Goal: Task Accomplishment & Management: Manage account settings

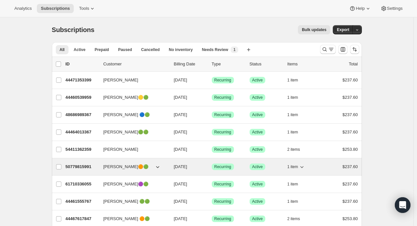
scroll to position [125, 0]
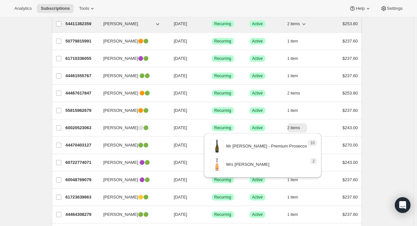
click at [306, 24] on icon "button" at bounding box center [304, 24] width 7 height 7
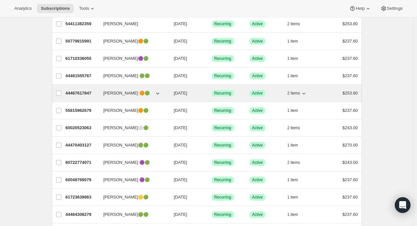
click at [307, 92] on icon "button" at bounding box center [304, 93] width 7 height 7
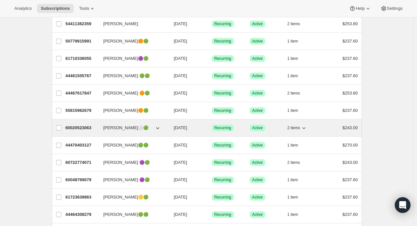
click at [306, 127] on icon "button" at bounding box center [304, 128] width 3 height 2
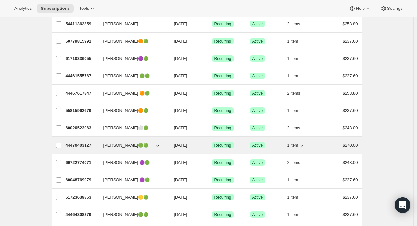
click at [305, 143] on icon "button" at bounding box center [302, 145] width 7 height 7
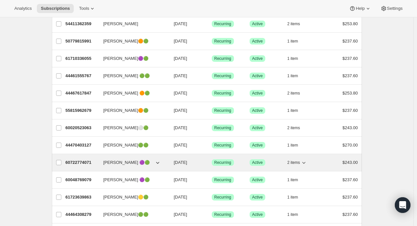
click at [307, 160] on icon "button" at bounding box center [304, 162] width 7 height 7
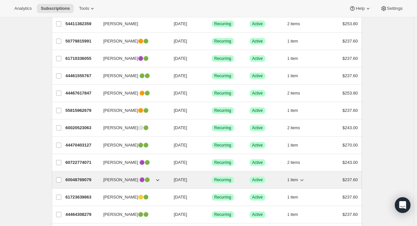
click at [304, 179] on icon "button" at bounding box center [302, 179] width 7 height 7
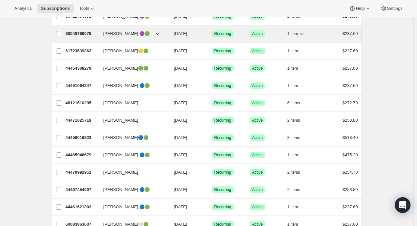
scroll to position [280, 0]
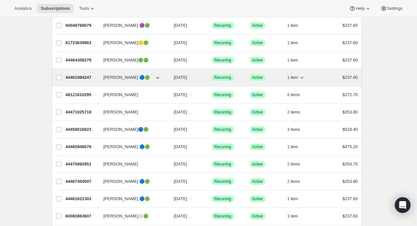
click at [305, 77] on icon "button" at bounding box center [302, 77] width 7 height 7
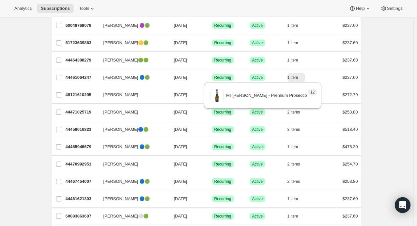
click at [377, 84] on div "Subscriptions. This page is ready Subscriptions Bulk updates More actions Bulk …" at bounding box center [207, 216] width 414 height 956
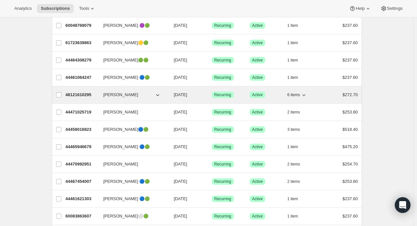
click at [307, 94] on icon "button" at bounding box center [304, 94] width 7 height 7
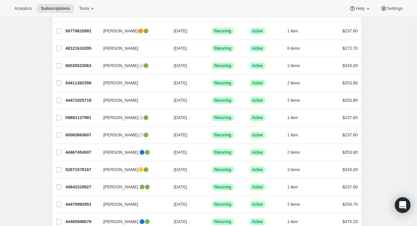
scroll to position [292, 0]
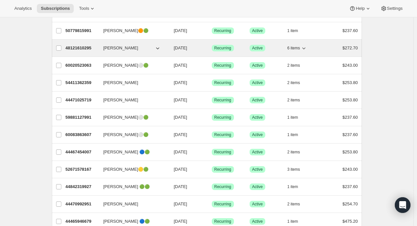
click at [306, 47] on icon "button" at bounding box center [304, 48] width 7 height 7
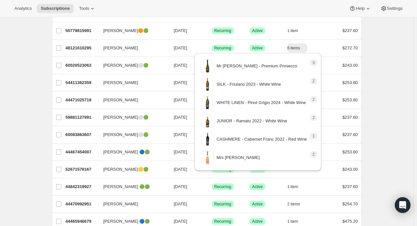
click at [391, 70] on div "Subscriptions. This page is ready Subscriptions Bulk updates More actions Bulk …" at bounding box center [207, 204] width 414 height 956
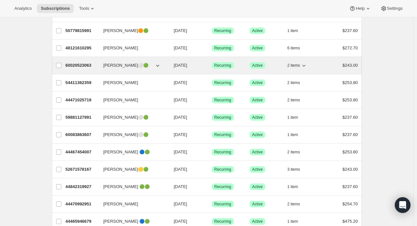
click at [306, 65] on icon "button" at bounding box center [304, 65] width 7 height 7
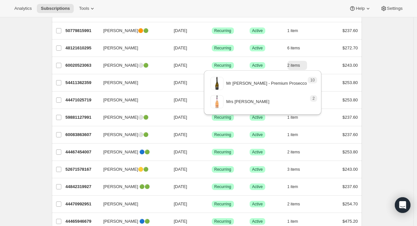
click at [380, 82] on div "Subscriptions. This page is ready Subscriptions Bulk updates More actions Bulk …" at bounding box center [207, 204] width 414 height 956
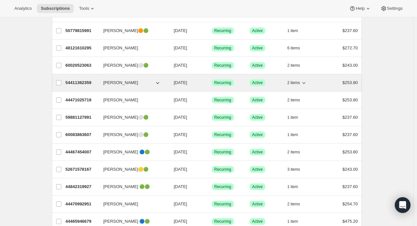
click at [304, 80] on icon "button" at bounding box center [304, 82] width 7 height 7
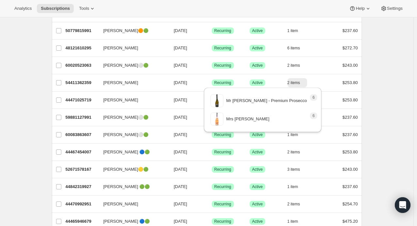
click at [374, 97] on div "Subscriptions. This page is ready Subscriptions Bulk updates More actions Bulk …" at bounding box center [207, 204] width 414 height 956
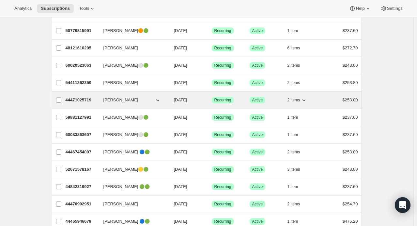
click at [306, 99] on icon "button" at bounding box center [304, 100] width 3 height 2
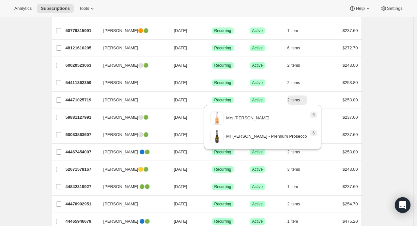
click at [381, 110] on div "Subscriptions. This page is ready Subscriptions Bulk updates More actions Bulk …" at bounding box center [207, 204] width 414 height 956
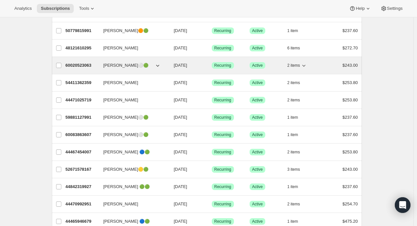
click at [306, 66] on icon "button" at bounding box center [304, 65] width 7 height 7
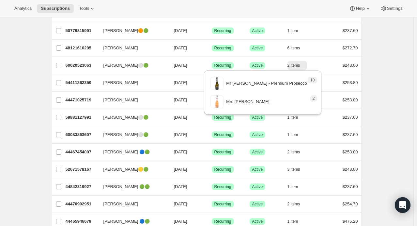
click at [368, 84] on div "Subscriptions. This page is ready Subscriptions Bulk updates More actions Bulk …" at bounding box center [207, 204] width 326 height 956
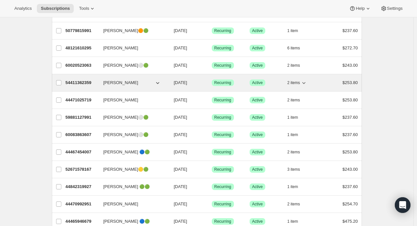
click at [305, 82] on icon "button" at bounding box center [304, 83] width 3 height 2
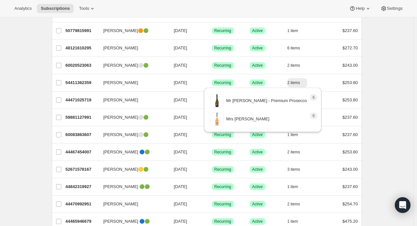
click at [370, 105] on div "Subscriptions. This page is ready Subscriptions Bulk updates More actions Bulk …" at bounding box center [207, 204] width 326 height 956
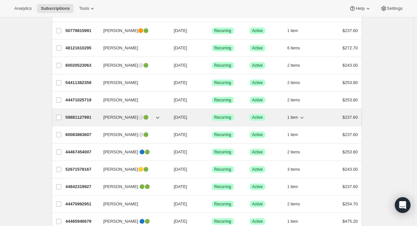
click at [305, 116] on icon "button" at bounding box center [302, 117] width 7 height 7
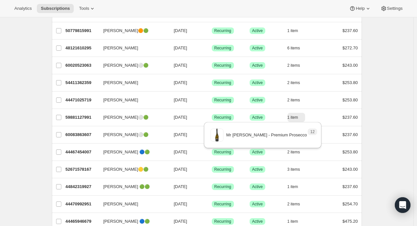
click at [388, 125] on div "Subscriptions. This page is ready Subscriptions Bulk updates More actions Bulk …" at bounding box center [207, 204] width 414 height 956
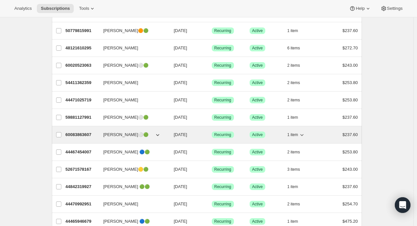
click at [304, 133] on icon "button" at bounding box center [302, 134] width 7 height 7
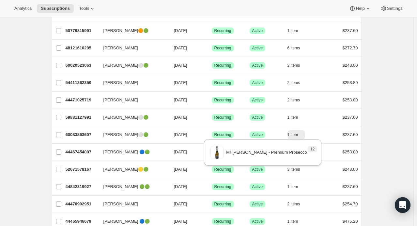
click at [380, 147] on div "Subscriptions. This page is ready Subscriptions Bulk updates More actions Bulk …" at bounding box center [207, 204] width 414 height 956
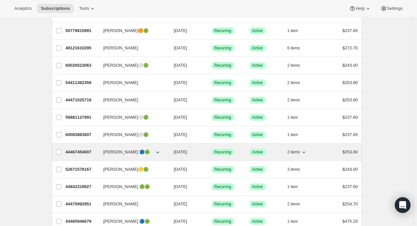
click at [307, 150] on icon "button" at bounding box center [304, 152] width 7 height 7
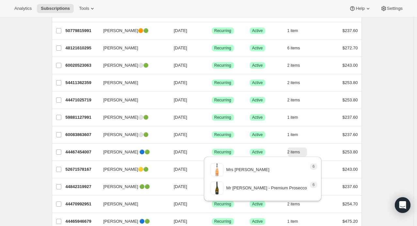
click at [391, 162] on div "Subscriptions. This page is ready Subscriptions Bulk updates More actions Bulk …" at bounding box center [207, 204] width 414 height 956
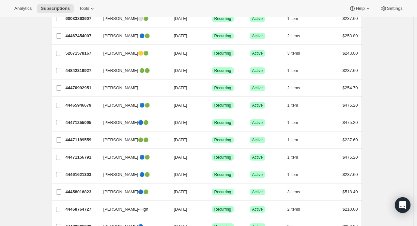
scroll to position [410, 0]
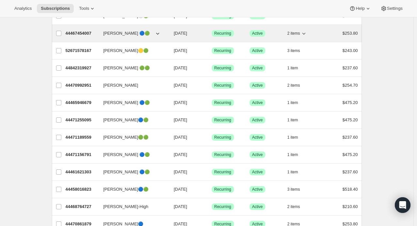
click at [306, 31] on icon "button" at bounding box center [304, 33] width 7 height 7
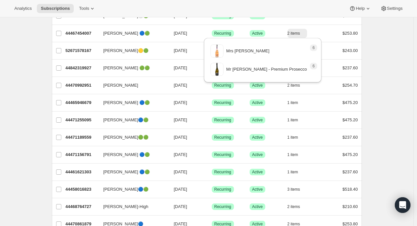
click at [365, 52] on div "Subscriptions. This page is ready Subscriptions Bulk updates More actions Bulk …" at bounding box center [207, 85] width 326 height 956
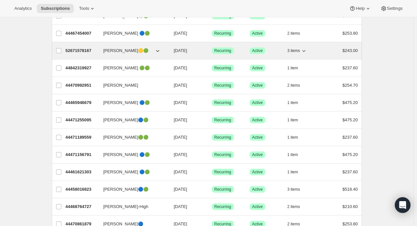
click at [305, 50] on icon "button" at bounding box center [304, 51] width 3 height 2
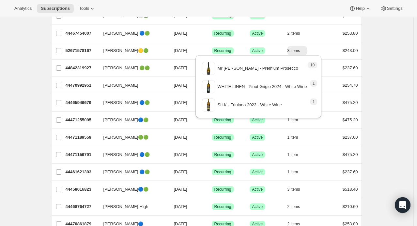
click at [393, 93] on div "Subscriptions. This page is ready Subscriptions Bulk updates More actions Bulk …" at bounding box center [207, 85] width 414 height 956
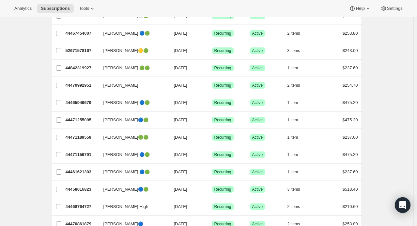
click at [17, 159] on div "Subscriptions. This page is ready Subscriptions Bulk updates More actions Bulk …" at bounding box center [207, 85] width 414 height 956
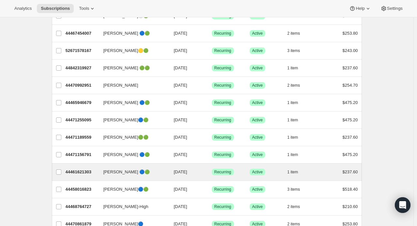
click at [252, 176] on div "Amy Pannepacker 🔵🟢 44461621303 Amy Pannepacker 🔵🟢 08/25/2025 Success Recurring …" at bounding box center [207, 171] width 310 height 17
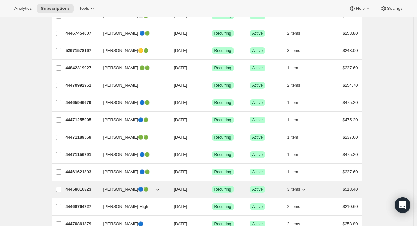
click at [306, 189] on icon "button" at bounding box center [304, 189] width 7 height 7
